Goal: Task Accomplishment & Management: Manage account settings

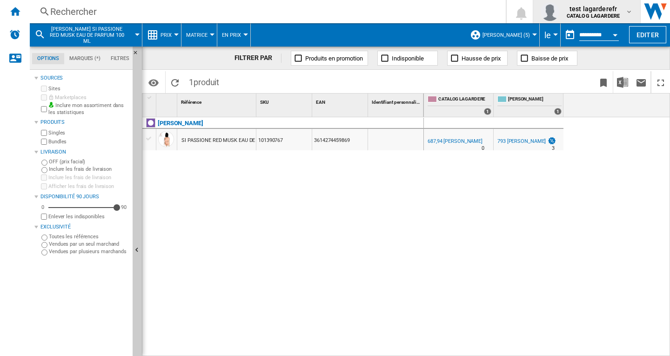
click at [607, 15] on b "CATALOG LAGARDERE" at bounding box center [592, 16] width 53 height 6
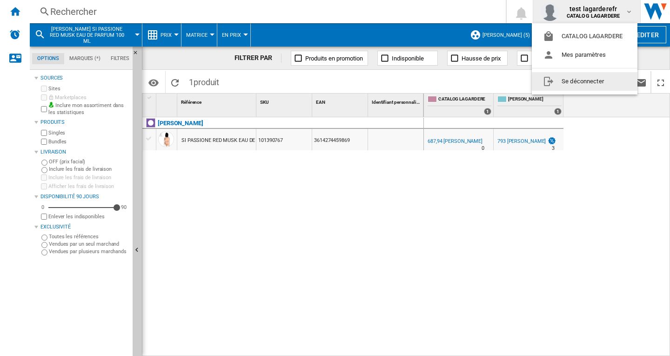
click at [603, 83] on button "Se déconnecter" at bounding box center [585, 81] width 106 height 19
